Goal: Task Accomplishment & Management: Complete application form

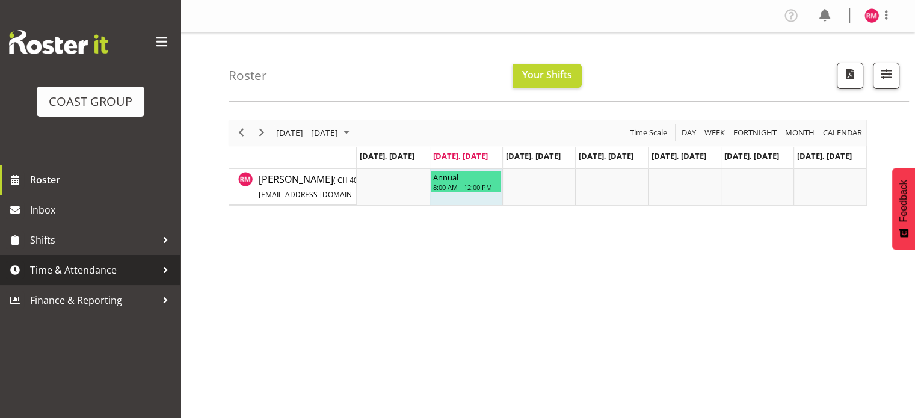
click at [58, 264] on span "Time & Attendance" at bounding box center [93, 270] width 126 height 18
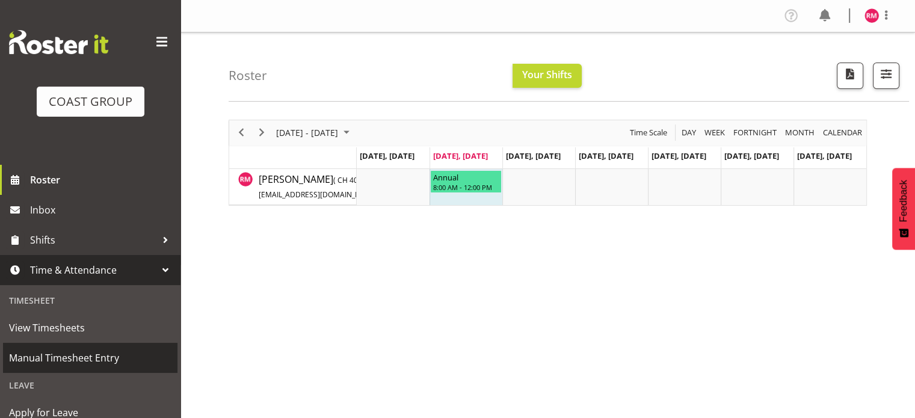
click at [91, 357] on span "Manual Timesheet Entry" at bounding box center [90, 358] width 162 height 18
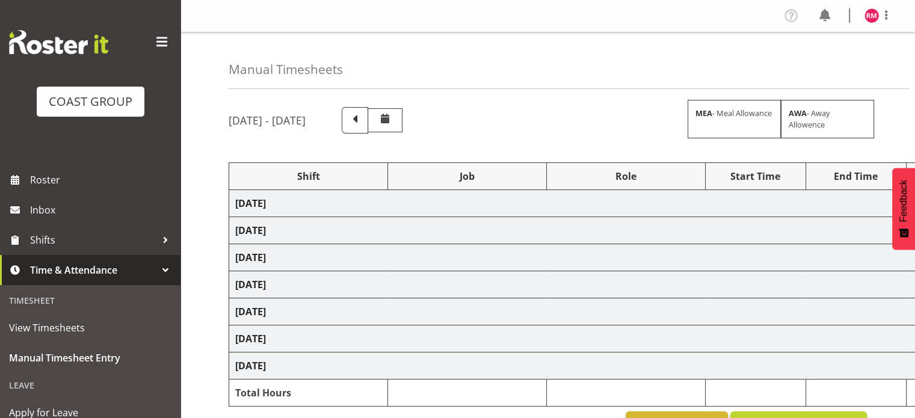
select select "1535"
select select "9476"
select select "1535"
select select "9476"
select select "1535"
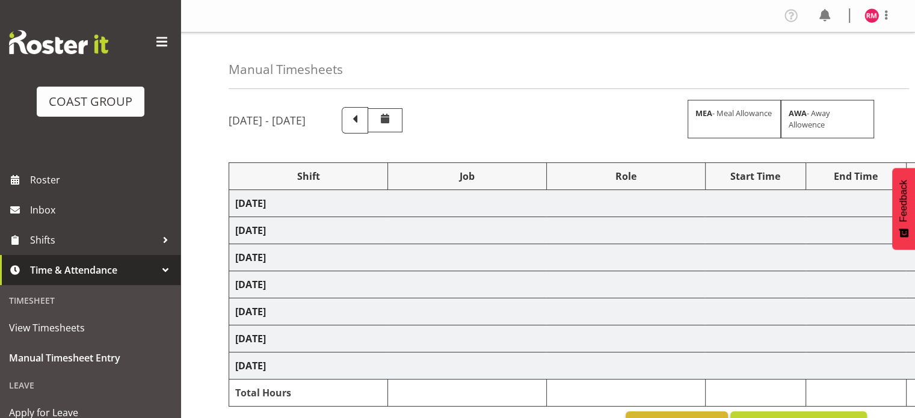
select select "9476"
select select "1535"
select select "9476"
select select "1535"
select select "9476"
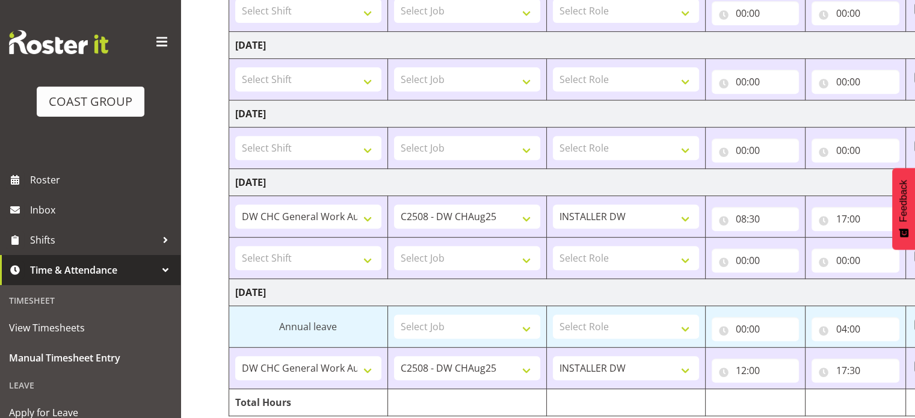
scroll to position [533, 0]
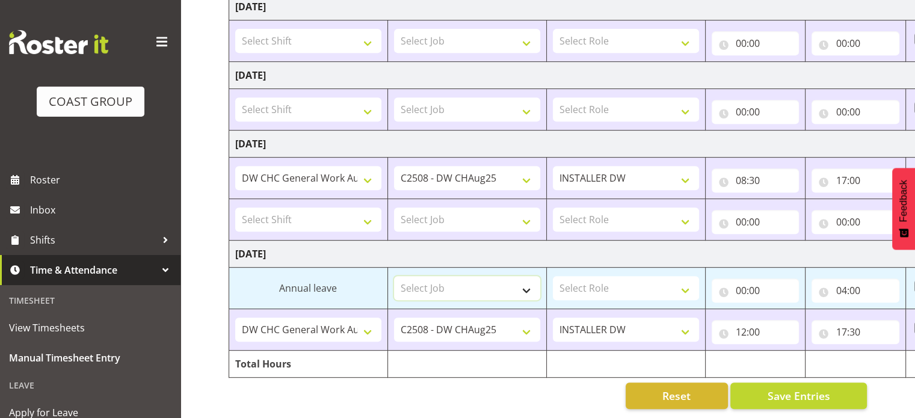
click at [495, 281] on select "Select Job 1 Carlton Events 1 [PERSON_NAME][GEOGRAPHIC_DATA] 1 [PERSON_NAME][GE…" at bounding box center [467, 288] width 146 height 24
click at [778, 283] on input "00:00" at bounding box center [755, 290] width 88 height 24
click at [791, 313] on select "00 01 02 03 04 05 06 07 08 09 10 11 12 13 14 15 16 17 18 19 20 21 22 23" at bounding box center [793, 322] width 27 height 24
select select "8"
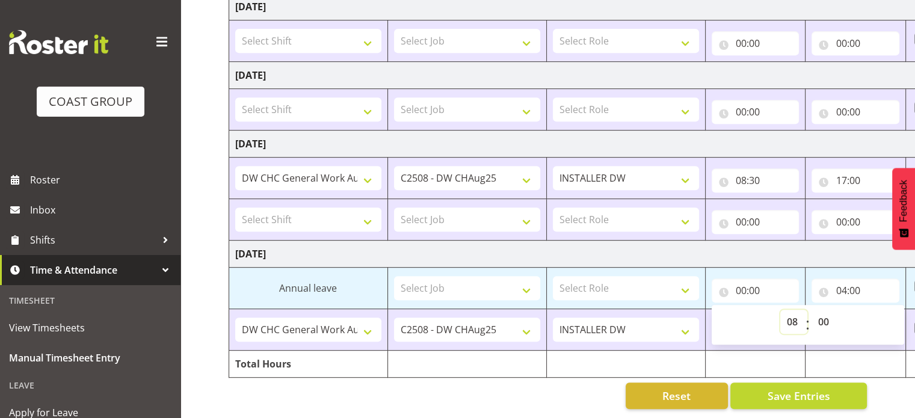
click at [780, 310] on select "00 01 02 03 04 05 06 07 08 09 10 11 12 13 14 15 16 17 18 19 20 21 22 23" at bounding box center [793, 322] width 27 height 24
type input "08:00"
click at [856, 278] on input "04:00" at bounding box center [855, 290] width 88 height 24
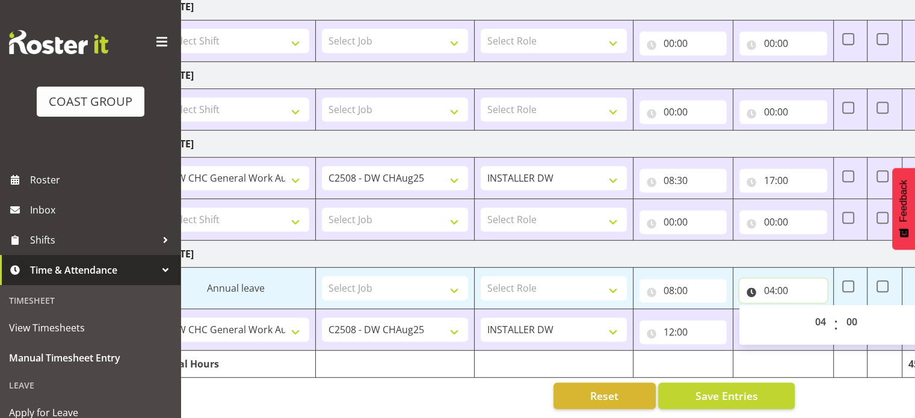
scroll to position [0, 156]
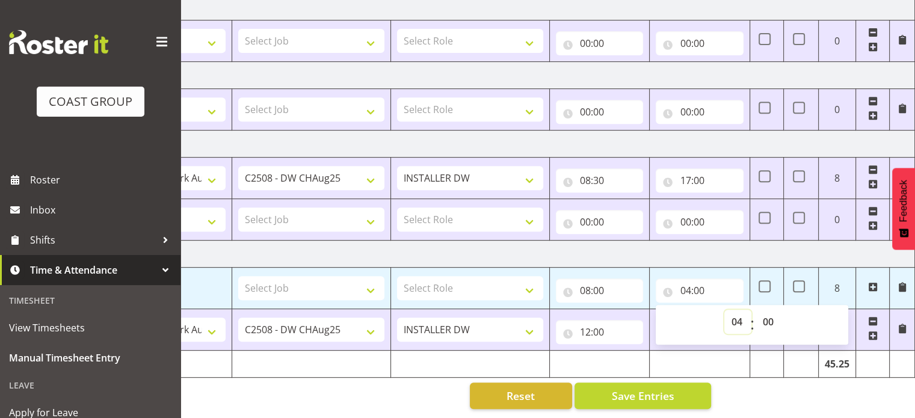
click at [738, 313] on select "00 01 02 03 04 05 06 07 08 09 10 11 12 13 14 15 16 17 18 19 20 21 22 23" at bounding box center [737, 322] width 27 height 24
select select "12"
click at [724, 310] on select "00 01 02 03 04 05 06 07 08 09 10 11 12 13 14 15 16 17 18 19 20 21 22 23" at bounding box center [737, 322] width 27 height 24
type input "12:00"
drag, startPoint x: 757, startPoint y: 247, endPoint x: 662, endPoint y: 319, distance: 119.7
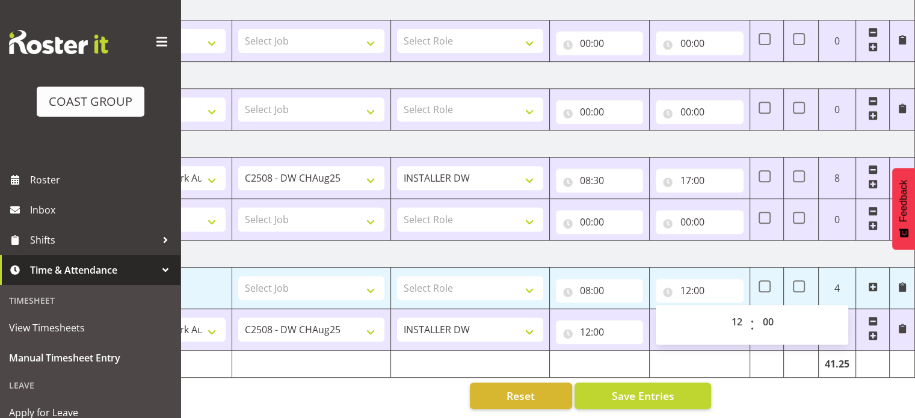
click at [757, 247] on td "[DATE]" at bounding box center [493, 254] width 841 height 27
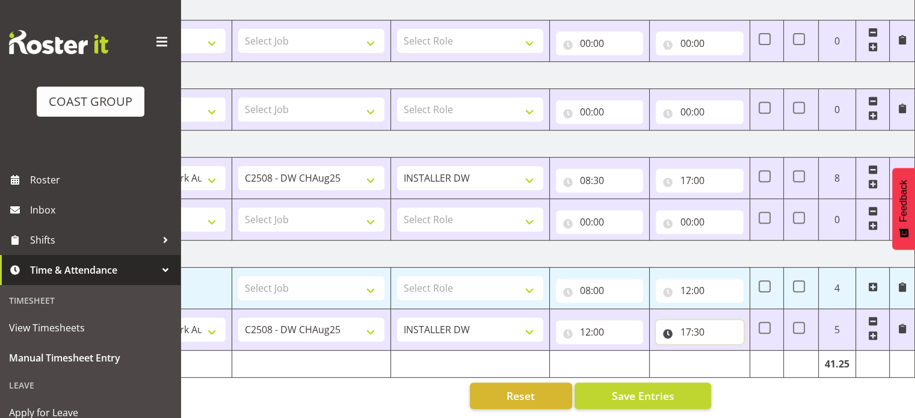
click at [689, 321] on input "17:30" at bounding box center [699, 332] width 88 height 24
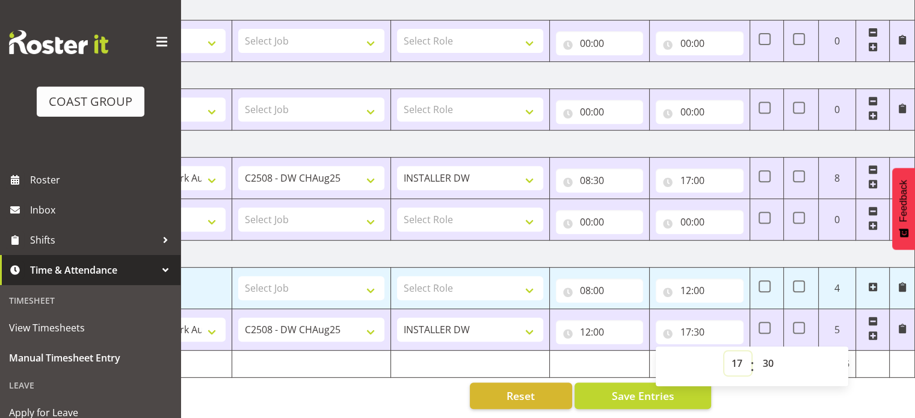
click at [732, 351] on select "00 01 02 03 04 05 06 07 08 09 10 11 12 13 14 15 16 17 18 19 20 21 22 23" at bounding box center [737, 363] width 27 height 24
select select "18"
click at [724, 351] on select "00 01 02 03 04 05 06 07 08 09 10 11 12 13 14 15 16 17 18 19 20 21 22 23" at bounding box center [737, 363] width 27 height 24
type input "18:30"
click at [624, 359] on td at bounding box center [599, 364] width 100 height 27
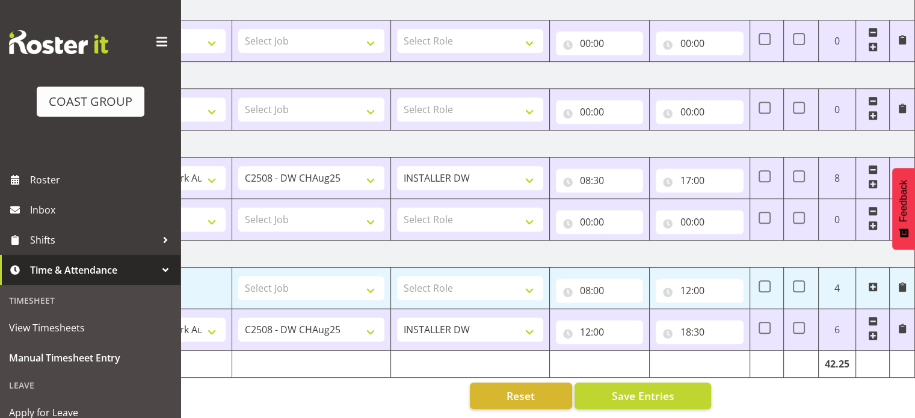
click at [681, 387] on button "Save Entries" at bounding box center [642, 395] width 137 height 26
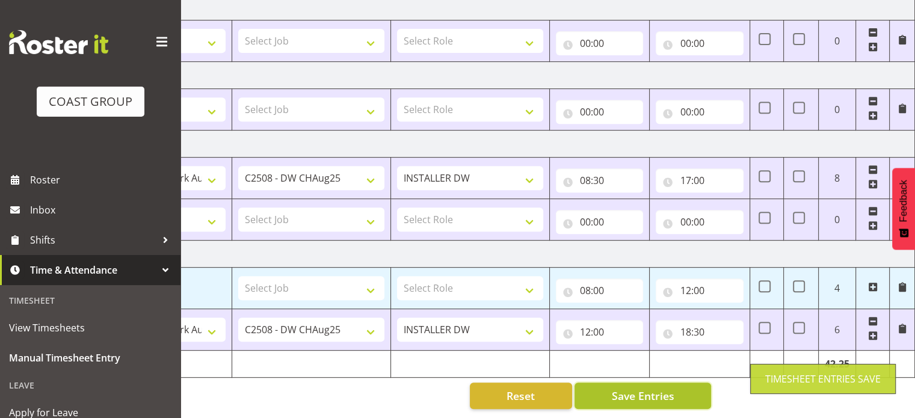
click at [652, 388] on span "Save Entries" at bounding box center [642, 396] width 63 height 16
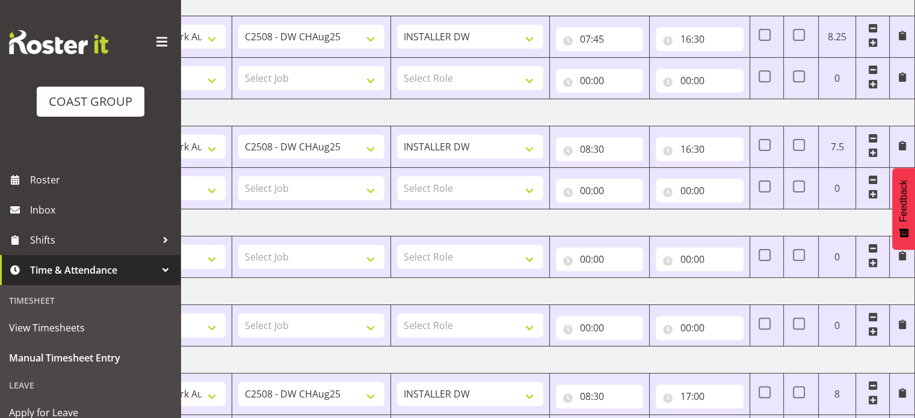
scroll to position [292, 0]
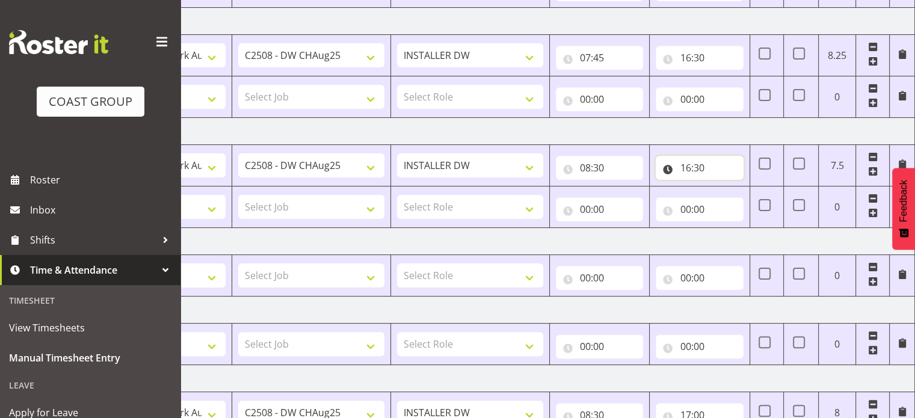
click at [703, 170] on input "16:30" at bounding box center [699, 168] width 88 height 24
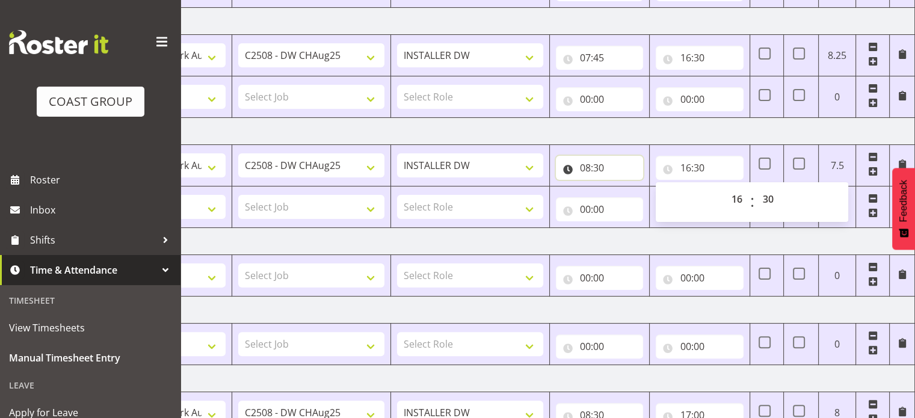
click at [598, 167] on input "08:30" at bounding box center [600, 168] width 88 height 24
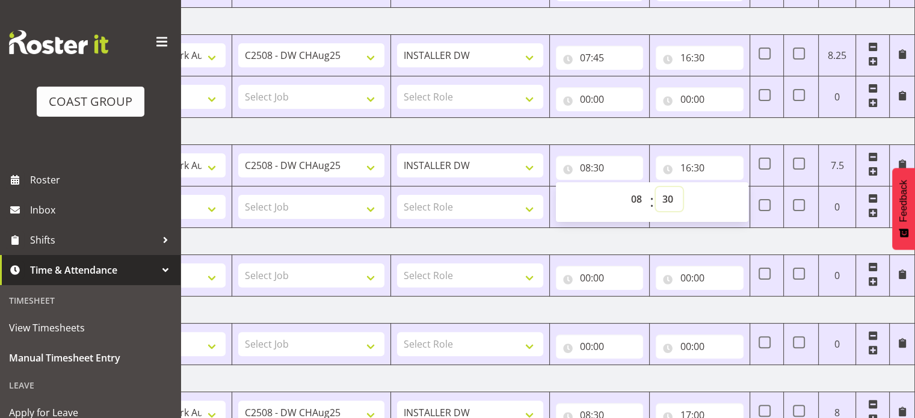
click at [662, 194] on select "00 01 02 03 04 05 06 07 08 09 10 11 12 13 14 15 16 17 18 19 20 21 22 23 24 25 2…" at bounding box center [668, 199] width 27 height 24
select select "15"
click at [655, 187] on select "00 01 02 03 04 05 06 07 08 09 10 11 12 13 14 15 16 17 18 19 20 21 22 23 24 25 2…" at bounding box center [668, 199] width 27 height 24
type input "08:15"
click at [700, 127] on td "[DATE]" at bounding box center [493, 131] width 841 height 27
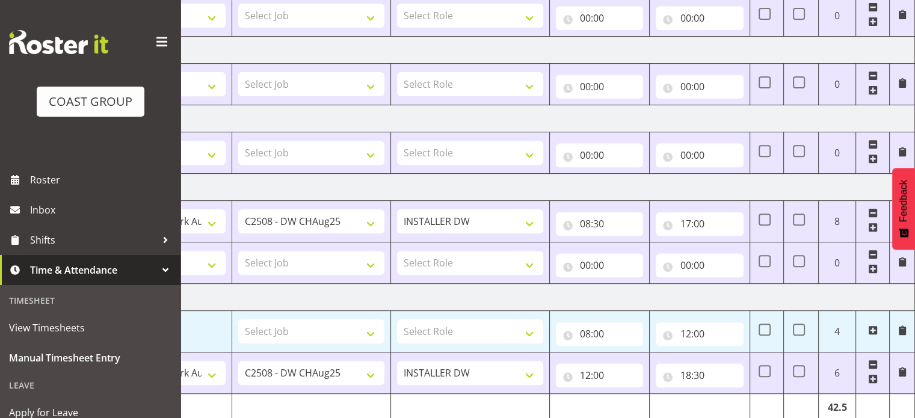
scroll to position [533, 0]
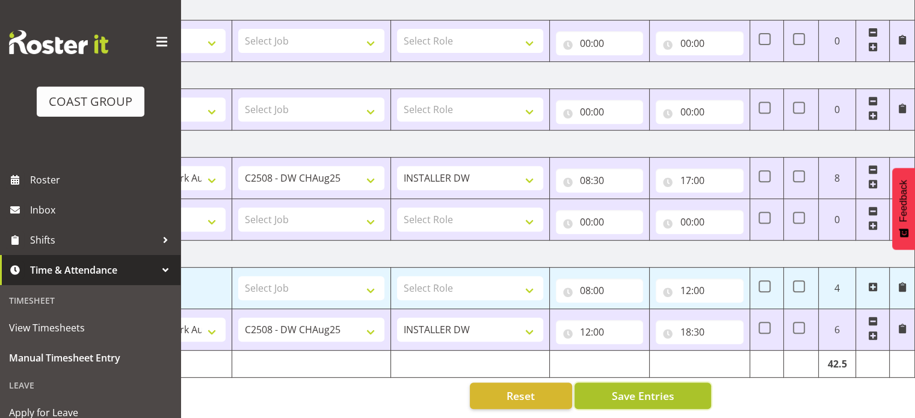
click at [684, 384] on button "Save Entries" at bounding box center [642, 395] width 137 height 26
click at [688, 387] on button "Save Entries" at bounding box center [642, 395] width 137 height 26
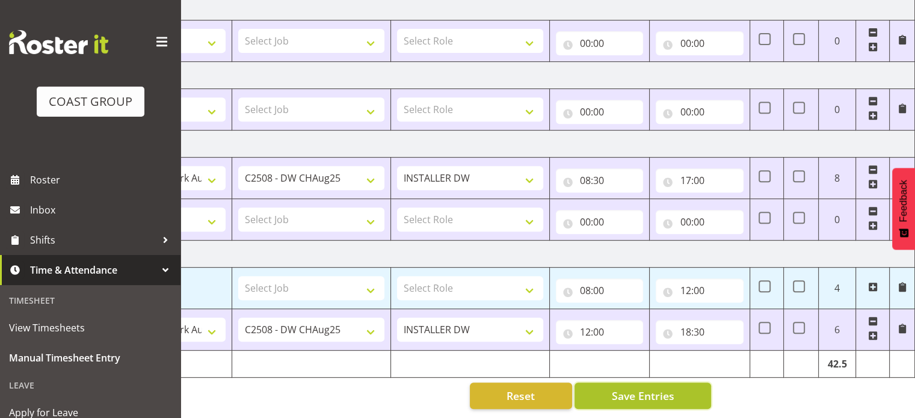
click at [676, 396] on button "Save Entries" at bounding box center [642, 395] width 137 height 26
